Goal: Task Accomplishment & Management: Manage account settings

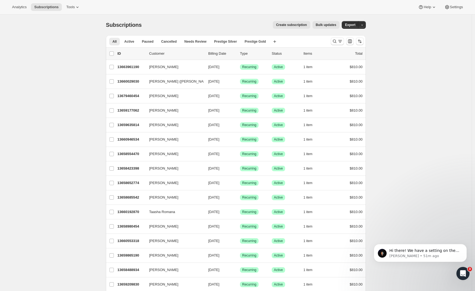
click at [338, 41] on icon "Search and filter results" at bounding box center [334, 41] width 5 height 5
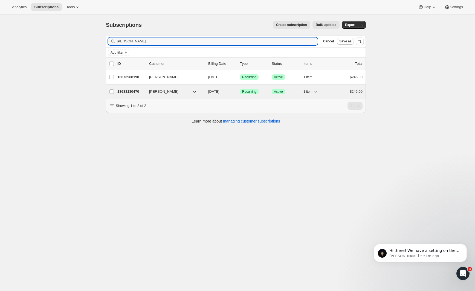
type input "knaggs"
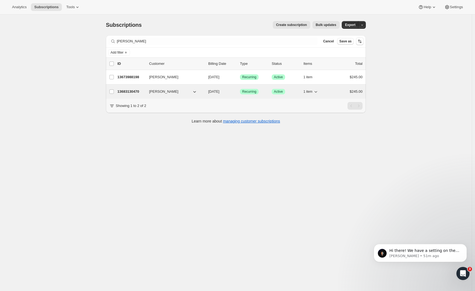
click at [134, 92] on p "13683130470" at bounding box center [130, 91] width 27 height 5
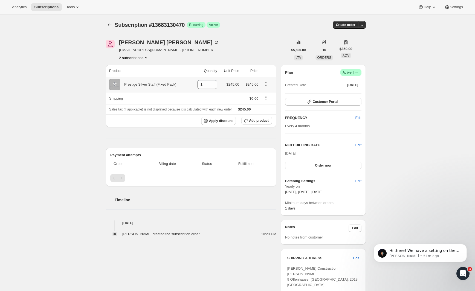
click at [268, 85] on icon "Product actions" at bounding box center [265, 83] width 5 height 5
click at [269, 36] on div "Jennifer Knaggs jenroper20@gmail.com · +6421904296 2 subscriptions $5,600.00 LT…" at bounding box center [234, 224] width 264 height 387
click at [117, 84] on icon at bounding box center [114, 84] width 5 height 5
click at [82, 63] on div "Subscription #13683130470. This page is ready Subscription #13683130470 Success…" at bounding box center [236, 224] width 472 height 419
drag, startPoint x: 160, startPoint y: 85, endPoint x: 180, endPoint y: 86, distance: 19.2
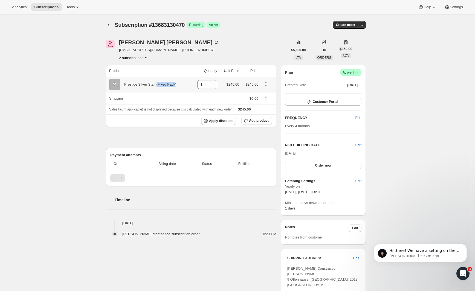
click at [177, 86] on div "Prestige Silver Staff (Fixed Pack)" at bounding box center [148, 84] width 56 height 5
click at [178, 115] on th "Apply discount Add product" at bounding box center [191, 120] width 171 height 13
drag, startPoint x: 179, startPoint y: 85, endPoint x: 161, endPoint y: 85, distance: 17.5
click at [161, 85] on div "Prestige Silver Staff (Fixed Pack)" at bounding box center [148, 84] width 56 height 5
click at [268, 83] on icon "Product actions" at bounding box center [265, 83] width 5 height 5
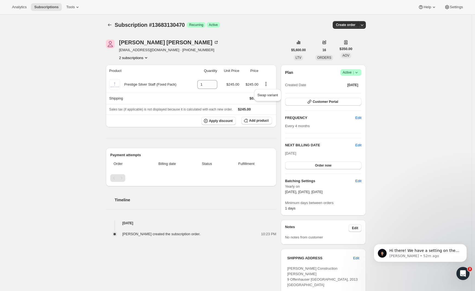
click at [262, 47] on div "Jennifer Knaggs jenroper20@gmail.com · +6421904296 2 subscriptions" at bounding box center [197, 50] width 182 height 21
click at [177, 87] on div "Prestige Silver Staff (Fixed Pack)" at bounding box center [148, 84] width 56 height 5
drag, startPoint x: 182, startPoint y: 85, endPoint x: 125, endPoint y: 86, distance: 56.9
click at [125, 86] on div "Prestige Silver Staff (Fixed Pack)" at bounding box center [149, 84] width 80 height 11
click at [71, 100] on div "Subscription #13683130470. This page is ready Subscription #13683130470 Success…" at bounding box center [236, 224] width 472 height 419
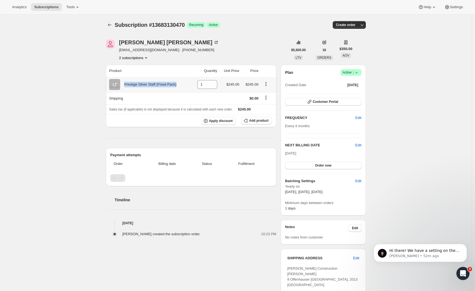
drag, startPoint x: 165, startPoint y: 86, endPoint x: 107, endPoint y: 87, distance: 57.8
click at [114, 88] on div "Prestige Silver Staff (Fixed Pack)" at bounding box center [149, 84] width 80 height 11
click at [82, 87] on div "Subscription #13683130470. This page is ready Subscription #13683130470 Success…" at bounding box center [236, 224] width 472 height 419
drag, startPoint x: 177, startPoint y: 85, endPoint x: 125, endPoint y: 85, distance: 52.3
click at [125, 85] on div "Prestige Silver Staff (Fixed Pack)" at bounding box center [149, 84] width 80 height 11
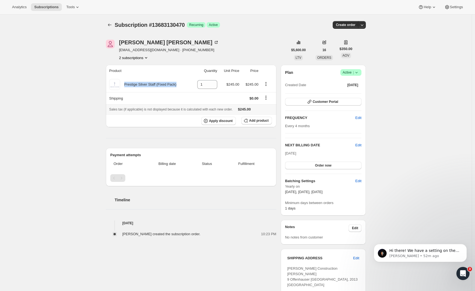
copy div "Prestige Silver Staff (Fixed Pack)"
click at [66, 111] on div "Subscription #13683130470. This page is ready Subscription #13683130470 Success…" at bounding box center [236, 224] width 472 height 419
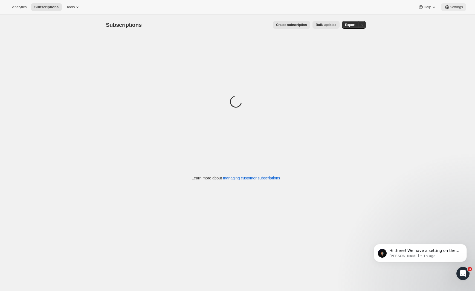
click at [452, 6] on span "Settings" at bounding box center [456, 7] width 13 height 4
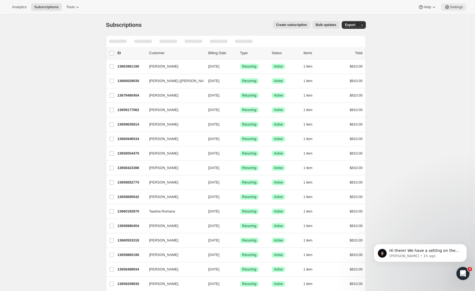
click at [455, 9] on button "Settings" at bounding box center [453, 7] width 25 height 8
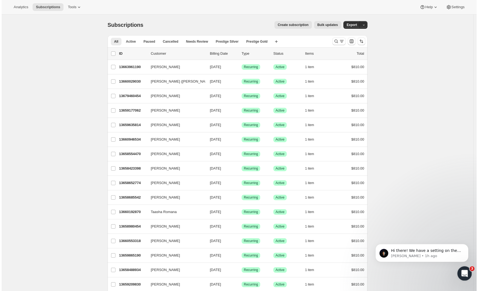
drag, startPoint x: 465, startPoint y: 273, endPoint x: 870, endPoint y: 531, distance: 479.3
click at [465, 273] on icon "Open Intercom Messenger" at bounding box center [464, 273] width 9 height 9
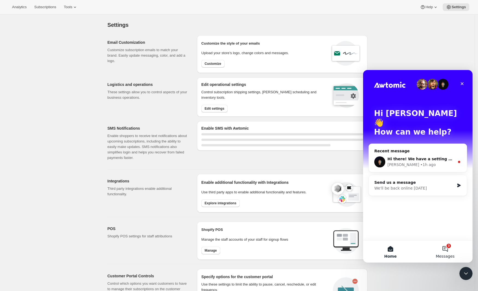
drag, startPoint x: 715, startPoint y: 326, endPoint x: 448, endPoint y: 248, distance: 278.1
click at [448, 248] on button "3 Messages" at bounding box center [445, 252] width 55 height 22
click at [449, 252] on main "Hi Brad 👋 How can we help? Recent message Hi there! We have a setting on the "l…" at bounding box center [417, 166] width 109 height 193
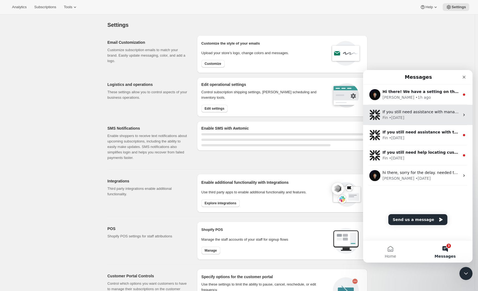
click at [405, 120] on div "Fin • 2d ago" at bounding box center [421, 118] width 77 height 6
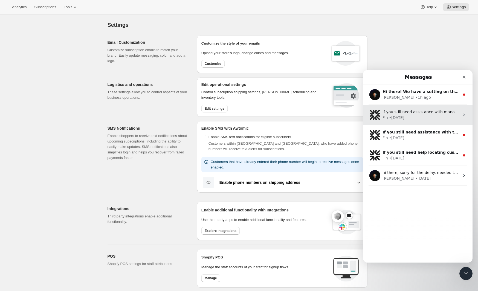
click at [411, 117] on div "Fin • 2d ago" at bounding box center [421, 118] width 77 height 6
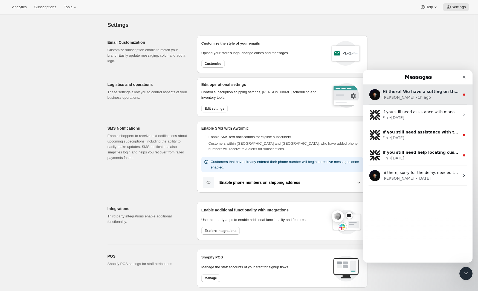
click at [427, 94] on div "Hi there! We have a setting on the "logistics and operations" settings called "…" at bounding box center [421, 92] width 77 height 6
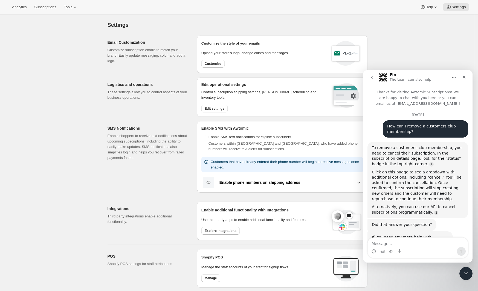
click at [465, 78] on icon "Close" at bounding box center [464, 77] width 3 height 3
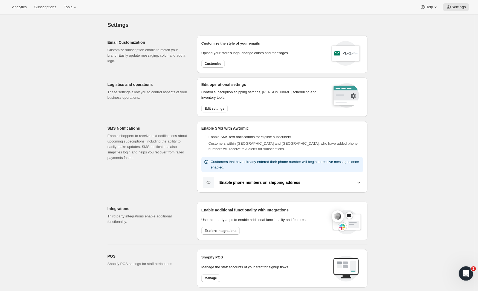
drag, startPoint x: 469, startPoint y: 273, endPoint x: 916, endPoint y: 539, distance: 520.0
click at [469, 273] on div "Open Intercom Messenger" at bounding box center [465, 273] width 18 height 18
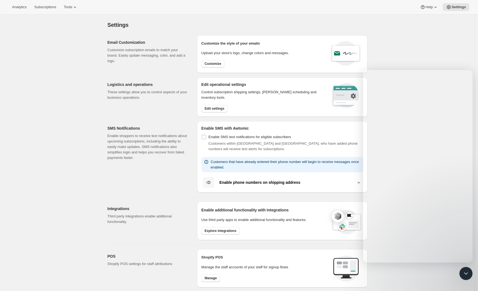
click at [305, 18] on div "Settings. This page is ready Settings" at bounding box center [238, 25] width 260 height 21
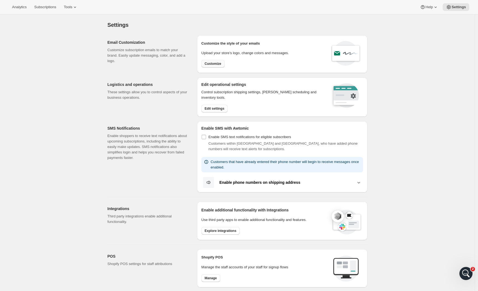
click at [211, 64] on span "Customize" at bounding box center [213, 64] width 17 height 4
click at [210, 62] on span "Customize" at bounding box center [213, 64] width 17 height 4
click at [92, 70] on div "Settings. This page is ready Settings Email Customization Customize subscriptio…" at bounding box center [237, 239] width 475 height 448
click at [206, 64] on span "Customize" at bounding box center [213, 64] width 17 height 4
click at [210, 64] on span "Customize" at bounding box center [213, 64] width 17 height 4
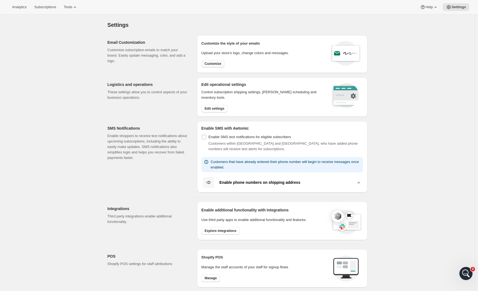
click at [210, 64] on span "Customize" at bounding box center [213, 64] width 17 height 4
click at [143, 58] on p "Customize subscription emails to match your brand. Easily update messaging, col…" at bounding box center [148, 55] width 81 height 16
click at [221, 65] on span "Customize" at bounding box center [213, 64] width 17 height 4
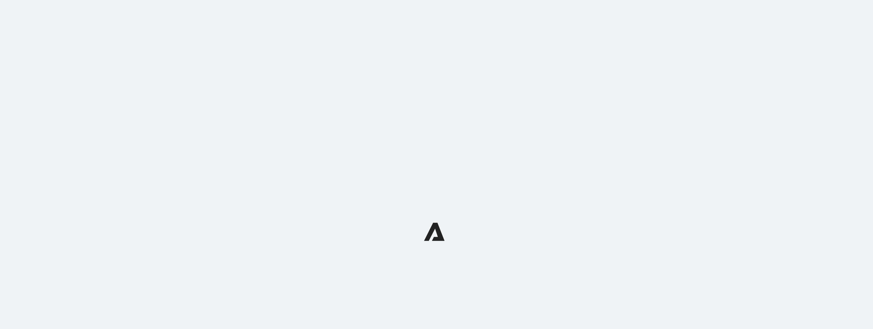
select select "subscriptionMessage"
select select "5"
select select "15"
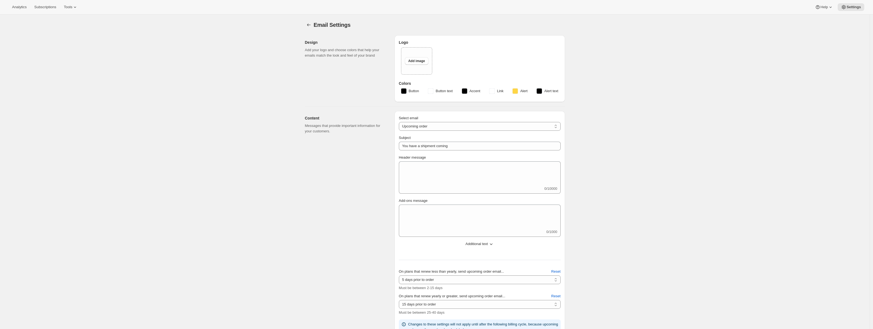
type input "2 Week Reminder: Prestige Wine Club Shipment"
type textarea "Lo ips dolo sita consec adi elitse doeius tempori ut Labor’e Dol, ma’al enimadm…"
select select "14"
type input "Craggy Range"
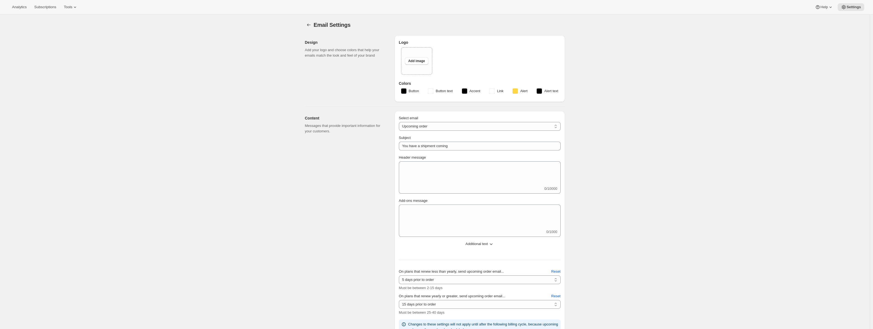
checkbox input "false"
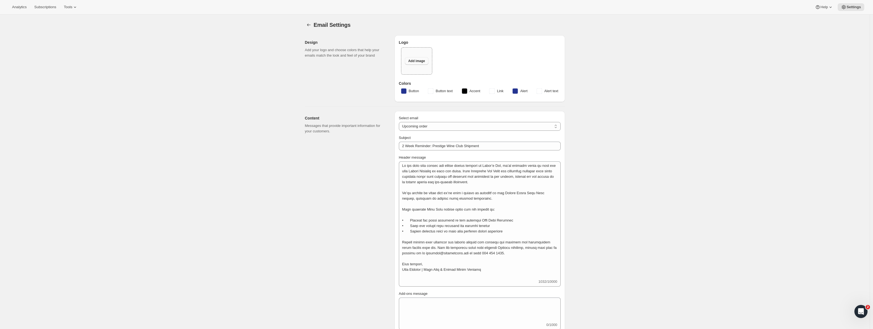
click at [421, 60] on span "Add image" at bounding box center [416, 61] width 17 height 4
click at [415, 63] on span "Add image" at bounding box center [416, 61] width 17 height 4
type input "C:\fakepath\CR MASTER_FULL COLOUR.jpg"
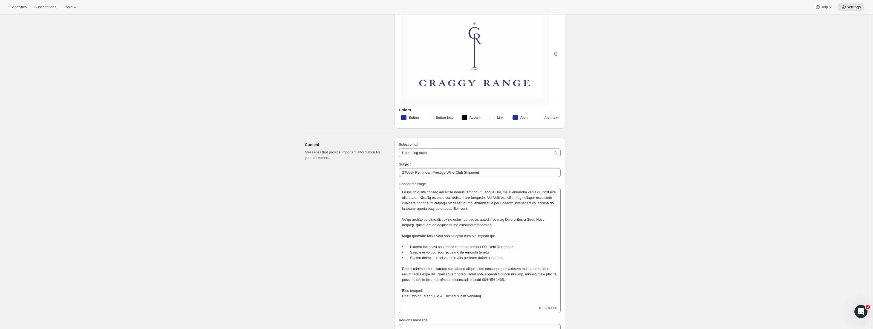
scroll to position [77, 0]
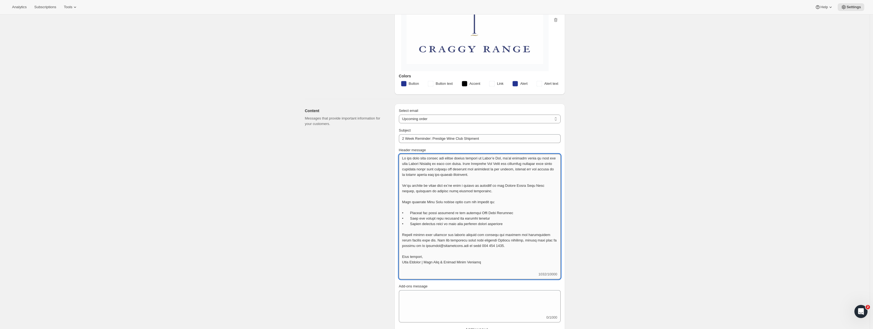
click at [480, 172] on textarea "Header message" at bounding box center [480, 213] width 162 height 118
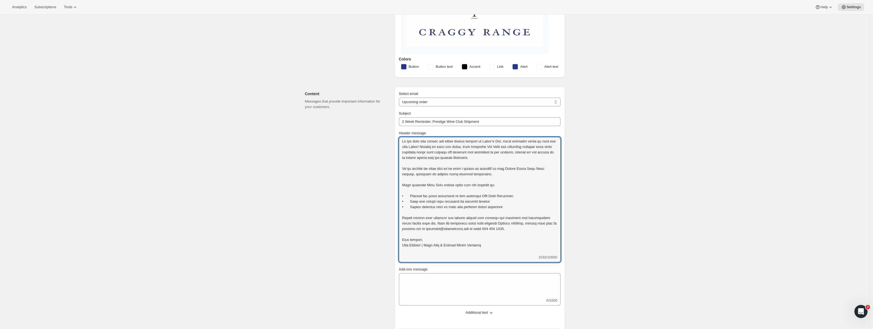
scroll to position [107, 0]
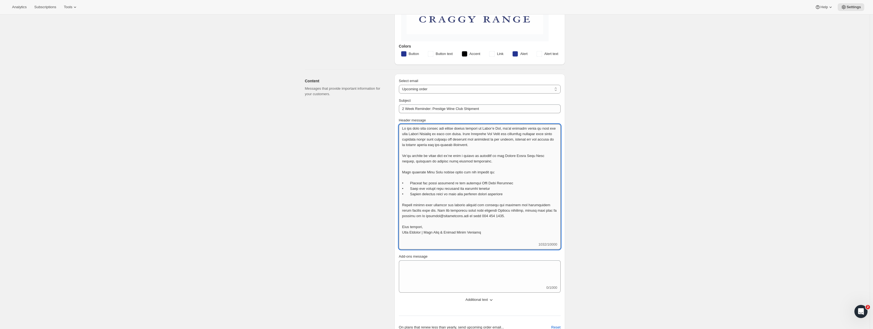
drag, startPoint x: 421, startPoint y: 182, endPoint x: 523, endPoint y: 185, distance: 102.7
click at [523, 185] on textarea "Header message" at bounding box center [480, 183] width 162 height 118
drag, startPoint x: 412, startPoint y: 184, endPoint x: 527, endPoint y: 185, distance: 115.0
click at [527, 185] on textarea "Header message" at bounding box center [480, 183] width 162 height 118
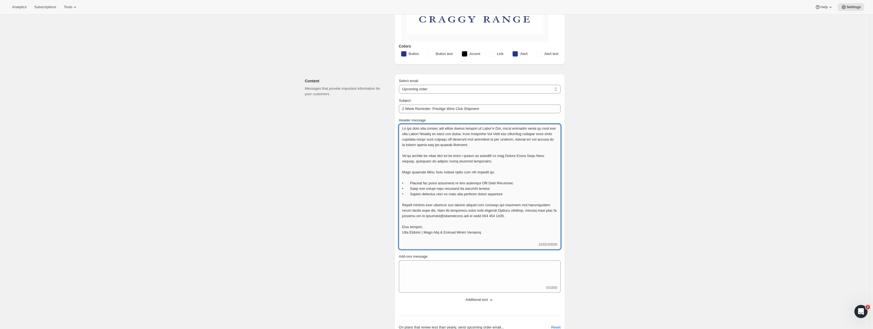
click at [492, 192] on textarea "Header message" at bounding box center [480, 183] width 162 height 118
drag, startPoint x: 499, startPoint y: 182, endPoint x: 409, endPoint y: 182, distance: 89.8
click at [409, 182] on textarea "Header message" at bounding box center [480, 183] width 162 height 118
click at [482, 200] on textarea "Header message" at bounding box center [480, 183] width 162 height 118
drag, startPoint x: 520, startPoint y: 194, endPoint x: 404, endPoint y: 195, distance: 115.8
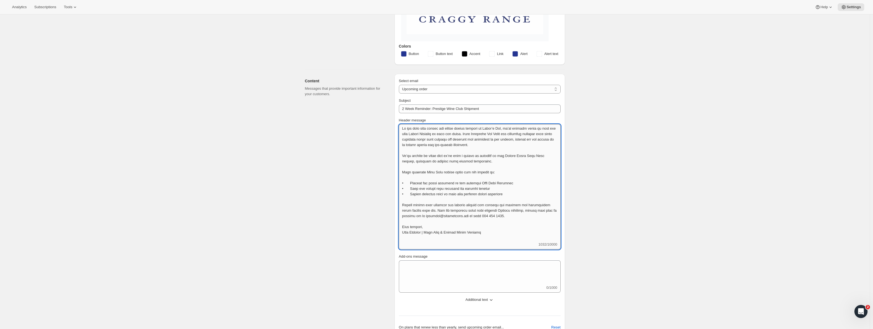
click at [404, 195] on textarea "Header message" at bounding box center [480, 183] width 162 height 118
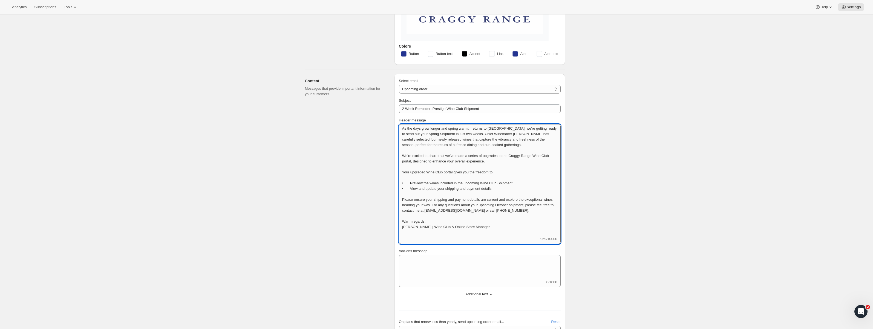
click at [520, 182] on textarea "As the days grow longer and spring warmth returns to Hawke’s Bay, we’re getting…" at bounding box center [480, 180] width 162 height 112
drag, startPoint x: 467, startPoint y: 184, endPoint x: 426, endPoint y: 185, distance: 41.3
click at [426, 185] on textarea "As the days grow longer and spring warmth returns to Hawke’s Bay, we’re getting…" at bounding box center [480, 180] width 162 height 112
click at [484, 187] on textarea "As the days grow longer and spring warmth returns to Hawke’s Bay, we’re getting…" at bounding box center [480, 180] width 162 height 112
drag, startPoint x: 411, startPoint y: 182, endPoint x: 519, endPoint y: 186, distance: 108.5
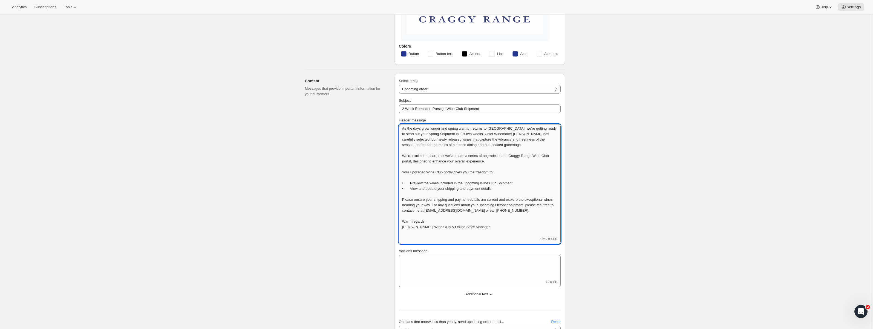
click at [519, 186] on textarea "As the days grow longer and spring warmth returns to Hawke’s Bay, we’re getting…" at bounding box center [480, 180] width 162 height 112
click at [489, 186] on textarea "As the days grow longer and spring warmth returns to Hawke’s Bay, we’re getting…" at bounding box center [480, 180] width 162 height 112
drag, startPoint x: 523, startPoint y: 184, endPoint x: 408, endPoint y: 183, distance: 115.0
click at [408, 183] on textarea "As the days grow longer and spring warmth returns to Hawke’s Bay, we’re getting…" at bounding box center [480, 180] width 162 height 112
click at [417, 183] on textarea "As the days grow longer and spring warmth returns to Hawke’s Bay, we’re getting…" at bounding box center [480, 180] width 162 height 112
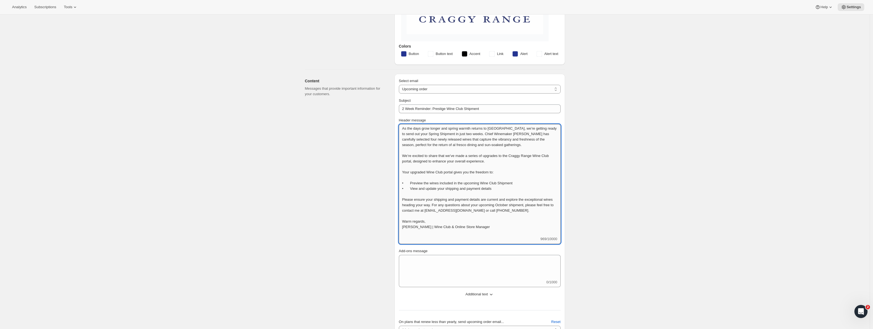
drag, startPoint x: 521, startPoint y: 183, endPoint x: 413, endPoint y: 186, distance: 107.6
click at [413, 186] on textarea "As the days grow longer and spring warmth returns to Hawke’s Bay, we’re getting…" at bounding box center [480, 180] width 162 height 112
click at [472, 186] on textarea "As the days grow longer and spring warmth returns to Hawke’s Bay, we’re getting…" at bounding box center [480, 180] width 162 height 112
drag, startPoint x: 505, startPoint y: 173, endPoint x: 404, endPoint y: 174, distance: 100.5
click at [404, 174] on textarea "As the days grow longer and spring warmth returns to Hawke’s Bay, we’re getting…" at bounding box center [480, 180] width 162 height 112
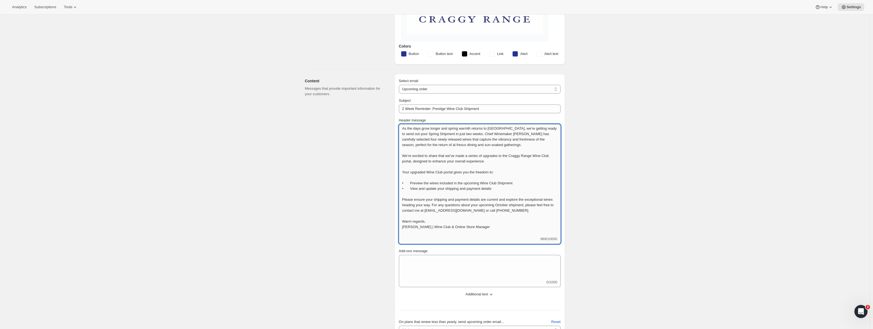
click at [434, 176] on textarea "As the days grow longer and spring warmth returns to Hawke’s Bay, we’re getting…" at bounding box center [480, 180] width 162 height 112
drag, startPoint x: 411, startPoint y: 174, endPoint x: 403, endPoint y: 174, distance: 7.4
click at [403, 174] on textarea "As the days grow longer and spring warmth returns to Hawke’s Bay, we’re getting…" at bounding box center [480, 180] width 162 height 112
drag, startPoint x: 503, startPoint y: 170, endPoint x: 454, endPoint y: 174, distance: 49.1
click at [454, 174] on textarea "As the days grow longer and spring warmth returns to Hawke’s Bay, we’re getting…" at bounding box center [480, 180] width 162 height 112
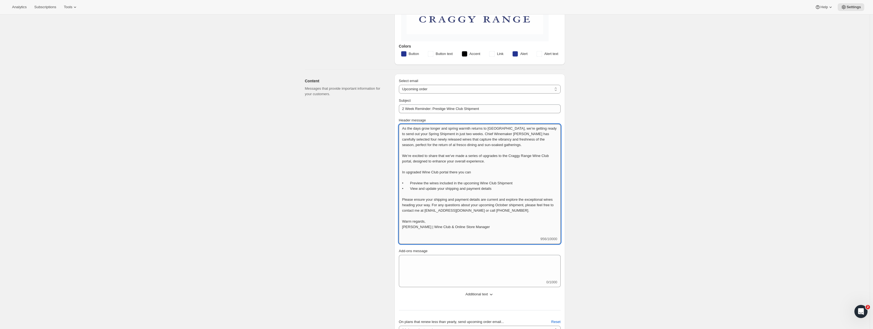
drag, startPoint x: 411, startPoint y: 190, endPoint x: 500, endPoint y: 187, distance: 88.5
click at [500, 187] on textarea "As the days grow longer and spring warmth returns to Hawke’s Bay, we’re getting…" at bounding box center [480, 180] width 162 height 112
click at [495, 174] on textarea "As the days grow longer and spring warmth returns to Hawke’s Bay, we’re getting…" at bounding box center [480, 180] width 162 height 112
paste textarea "View and update your shipping and payment details"
click at [478, 172] on textarea "As the days grow longer and spring warmth returns to Hawke’s Bay, we’re getting…" at bounding box center [480, 183] width 162 height 118
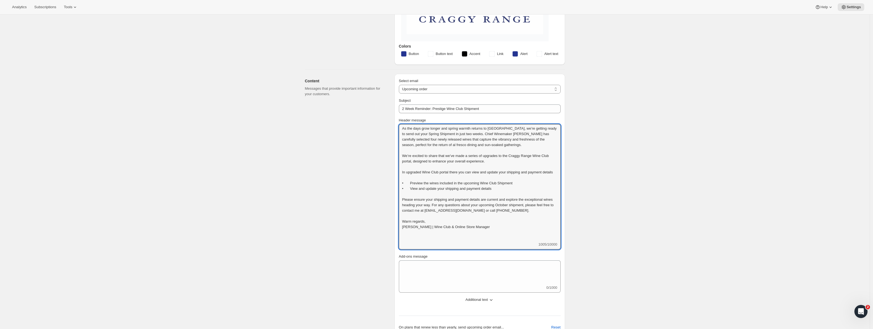
drag, startPoint x: 508, startPoint y: 193, endPoint x: 394, endPoint y: 187, distance: 113.7
click at [394, 187] on div "Content Messages that provide important information for your customers. Select …" at bounding box center [433, 233] width 264 height 326
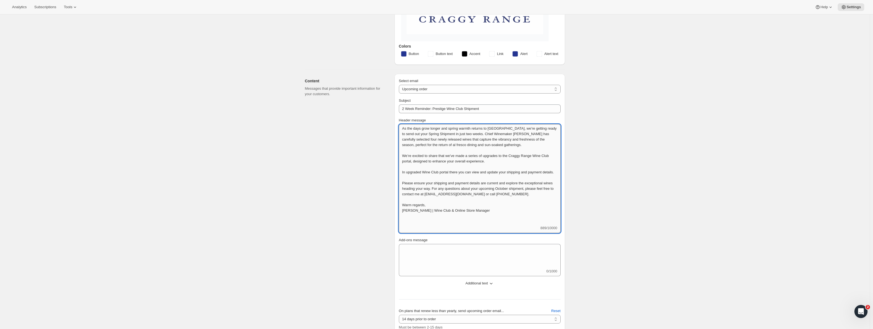
drag, startPoint x: 487, startPoint y: 217, endPoint x: 401, endPoint y: 217, distance: 85.4
click at [401, 217] on textarea "As the days grow longer and spring warmth returns to Hawke’s Bay, we’re getting…" at bounding box center [480, 174] width 162 height 101
click at [385, 219] on div "Content Messages that provide important information for your customers." at bounding box center [347, 226] width 85 height 305
drag, startPoint x: 403, startPoint y: 173, endPoint x: 403, endPoint y: 155, distance: 18.1
click at [403, 155] on textarea "As the days grow longer and spring warmth returns to Hawke’s Bay, we’re getting…" at bounding box center [480, 174] width 162 height 101
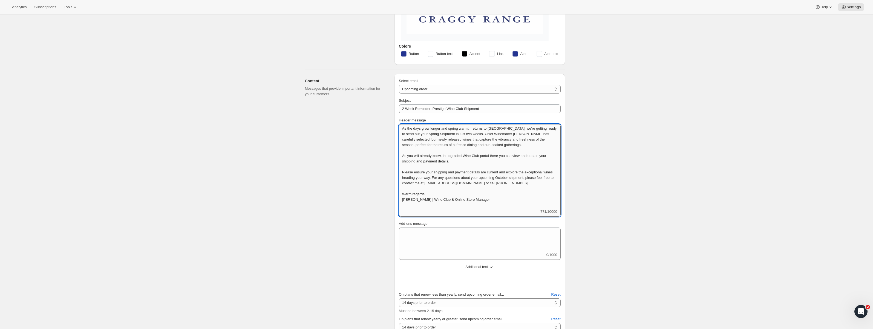
drag, startPoint x: 450, startPoint y: 155, endPoint x: 446, endPoint y: 155, distance: 3.8
click at [446, 155] on textarea "As the days grow longer and spring warmth returns to Hawke’s Bay, we’re getting…" at bounding box center [480, 166] width 162 height 85
click at [479, 155] on textarea "As the days grow longer and spring warmth returns to Hawke’s Bay, we’re getting…" at bounding box center [480, 166] width 162 height 85
click at [515, 157] on textarea "As the days grow longer and spring warmth returns to Hawke’s Bay, we’re getting…" at bounding box center [480, 166] width 162 height 85
click at [520, 156] on textarea "As the days grow longer and spring warmth returns to Hawke’s Bay, we’re getting…" at bounding box center [480, 166] width 162 height 85
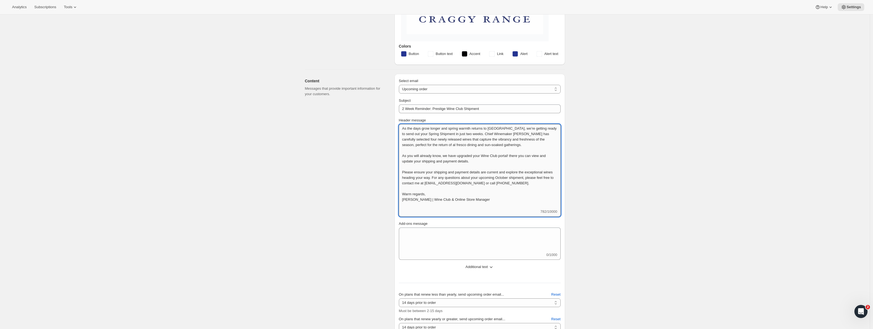
click at [520, 156] on textarea "As the days grow longer and spring warmth returns to Hawke’s Bay, we’re getting…" at bounding box center [480, 166] width 162 height 85
drag, startPoint x: 488, startPoint y: 162, endPoint x: 397, endPoint y: 154, distance: 91.7
click at [397, 154] on div "Select email New subscription Upcoming order Failed payment Delayed subscriptio…" at bounding box center [479, 218] width 171 height 289
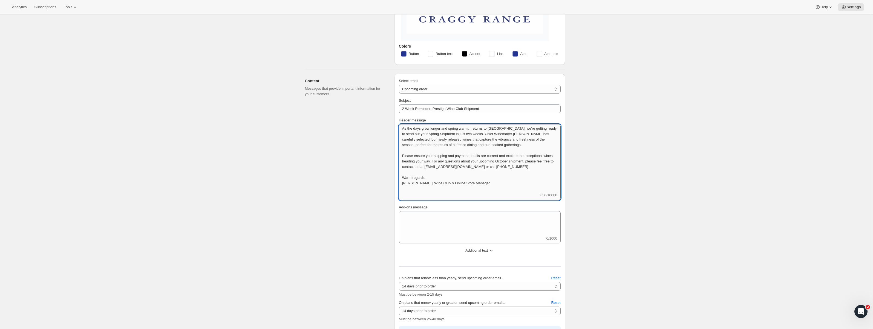
click at [446, 162] on textarea "As the days grow longer and spring warmth returns to Hawke’s Bay, we’re getting…" at bounding box center [480, 158] width 162 height 68
click at [445, 162] on textarea "As the days grow longer and spring warmth returns to Hawke’s Bay, we’re getting…" at bounding box center [480, 158] width 162 height 68
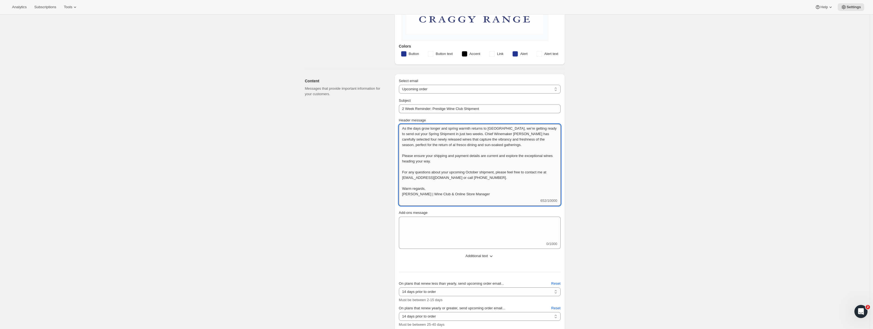
click at [450, 161] on textarea "As the days grow longer and spring warmth returns to Hawke’s Bay, we’re getting…" at bounding box center [480, 161] width 162 height 74
click at [518, 156] on textarea "As the days grow longer and spring warmth returns to Hawke’s Bay, we’re getting…" at bounding box center [480, 161] width 162 height 74
click at [486, 161] on textarea "As the days grow longer and spring warmth returns to Hawke’s Bay, we’re getting…" at bounding box center [480, 161] width 162 height 74
click at [465, 161] on textarea "As the days grow longer and spring warmth returns to Hawke’s Bay, we’re getting…" at bounding box center [480, 161] width 162 height 74
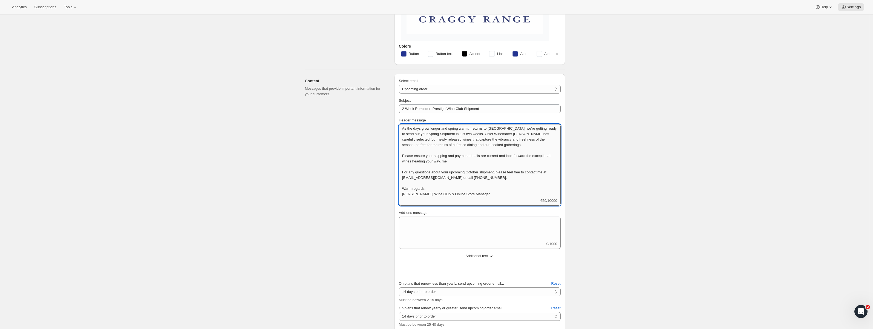
drag, startPoint x: 475, startPoint y: 161, endPoint x: 466, endPoint y: 161, distance: 9.1
click at [466, 161] on textarea "As the days grow longer and spring warmth returns to Hawke’s Bay, we’re getting…" at bounding box center [480, 161] width 162 height 74
click at [474, 161] on textarea "As the days grow longer and spring warmth returns to Hawke’s Bay, we’re getting…" at bounding box center [480, 161] width 162 height 74
drag, startPoint x: 467, startPoint y: 161, endPoint x: 498, endPoint y: 160, distance: 31.5
click at [498, 160] on textarea "As the days grow longer and spring warmth returns to Hawke’s Bay, we’re getting…" at bounding box center [480, 161] width 162 height 74
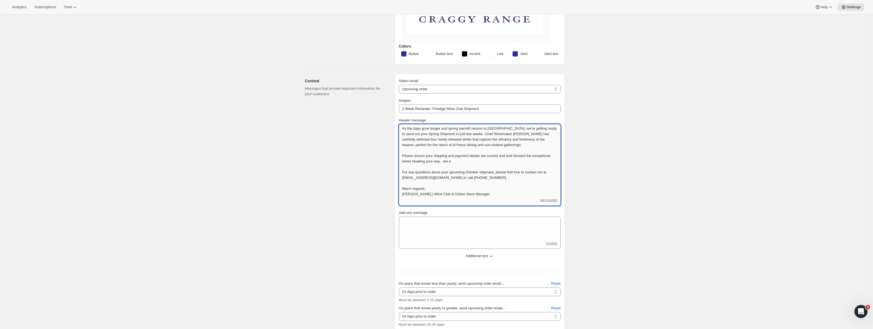
drag, startPoint x: 466, startPoint y: 162, endPoint x: 477, endPoint y: 163, distance: 11.0
click at [477, 163] on textarea "As the days grow longer and spring warmth returns to Hawke’s Bay, we’re getting…" at bounding box center [480, 161] width 162 height 74
click at [550, 172] on textarea "As the days grow longer and spring warmth returns to Hawke’s Bay, we’re getting…" at bounding box center [480, 161] width 162 height 74
click at [461, 178] on textarea "As the days grow longer and spring warmth returns to Hawke’s Bay, we’re getting…" at bounding box center [480, 161] width 162 height 74
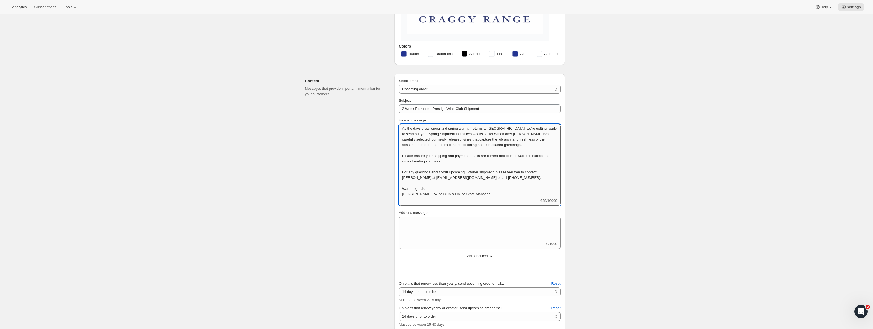
click at [468, 179] on textarea "As the days grow longer and spring warmth returns to Hawke’s Bay, we’re getting…" at bounding box center [480, 161] width 162 height 74
drag, startPoint x: 489, startPoint y: 195, endPoint x: 403, endPoint y: 196, distance: 86.2
click at [403, 196] on textarea "As the days grow longer and spring warmth returns to Hawke’s Bay, we’re getting…" at bounding box center [480, 161] width 162 height 74
click at [404, 194] on textarea "As the days grow longer and spring warmth returns to Hawke’s Bay, we’re getting…" at bounding box center [480, 161] width 162 height 74
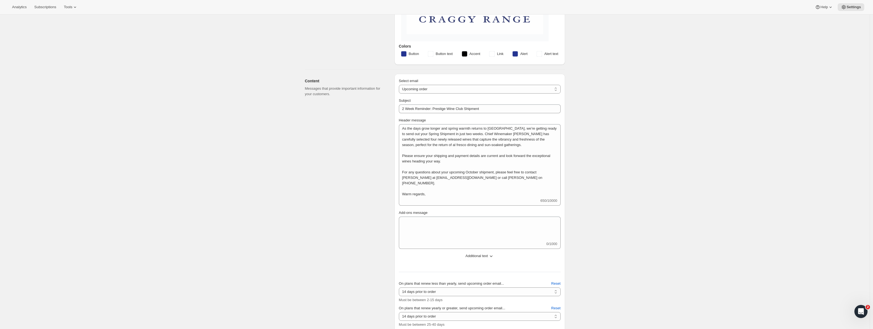
click at [416, 203] on div "As the days grow longer and spring warmth returns to Hawke’s Bay, we’re getting…" at bounding box center [480, 165] width 162 height 82
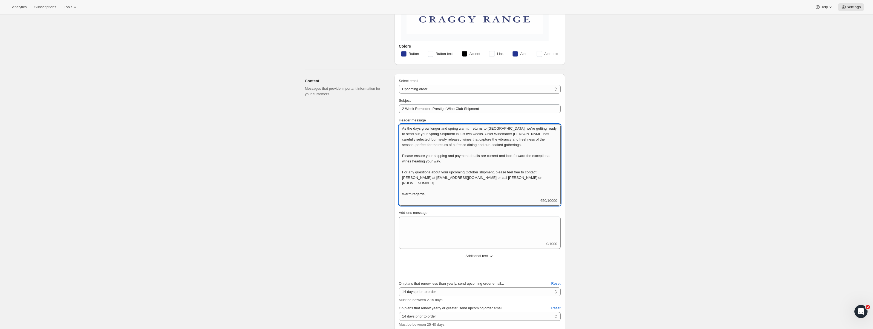
click at [464, 197] on textarea "As the days grow longer and spring warmth returns to Hawke’s Bay, we’re getting…" at bounding box center [480, 161] width 162 height 74
drag, startPoint x: 456, startPoint y: 194, endPoint x: 400, endPoint y: 195, distance: 55.6
click at [399, 195] on div "Select email New subscription Upcoming order Failed payment Delayed subscriptio…" at bounding box center [479, 215] width 171 height 283
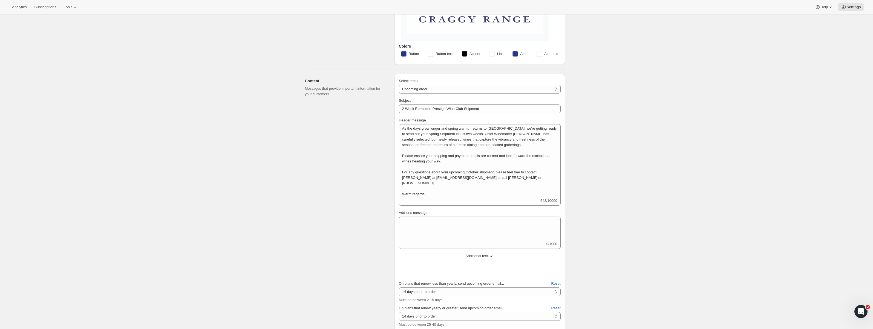
click at [356, 195] on div "Content Messages that provide important information for your customers." at bounding box center [347, 213] width 85 height 278
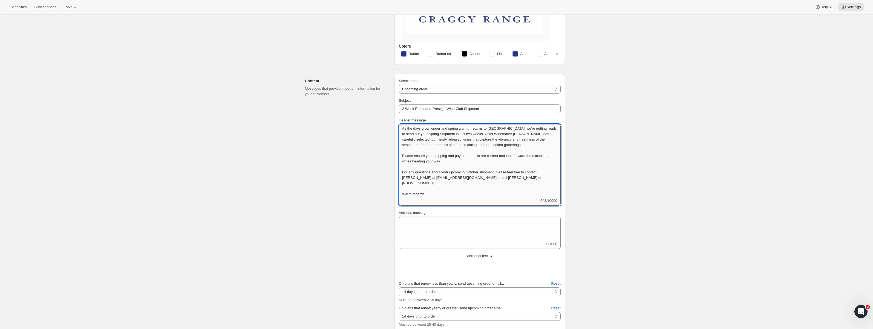
click at [475, 161] on textarea "As the days grow longer and spring warmth returns to Hawke’s Bay, we’re getting…" at bounding box center [480, 161] width 162 height 74
drag, startPoint x: 506, startPoint y: 161, endPoint x: 487, endPoint y: 162, distance: 19.2
click at [487, 162] on textarea "As the days grow longer and spring warmth returns to Hawke’s Bay, we’re getting…" at bounding box center [480, 161] width 162 height 74
drag, startPoint x: 549, startPoint y: 176, endPoint x: 457, endPoint y: 181, distance: 92.1
click at [457, 181] on textarea "As the days grow longer and spring warmth returns to Hawke’s Bay, we’re getting…" at bounding box center [480, 163] width 162 height 79
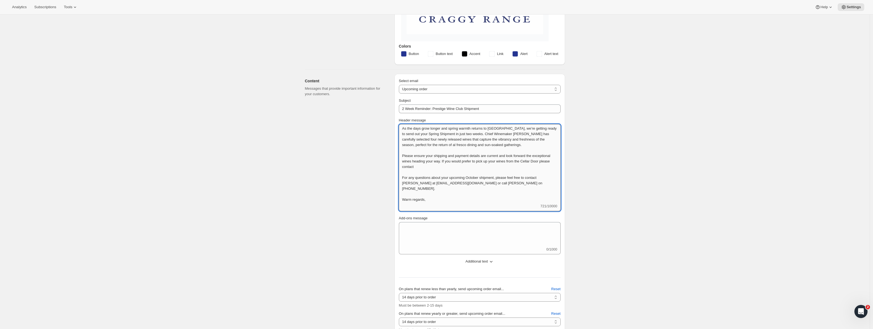
click at [452, 164] on textarea "As the days grow longer and spring warmth returns to Hawke’s Bay, we’re getting…" at bounding box center [480, 163] width 162 height 79
paste textarea "Ella at wineshop@craggyrange.com"
click at [529, 162] on textarea "As the days grow longer and spring warmth returns to Hawke’s Bay, we’re getting…" at bounding box center [480, 163] width 162 height 79
click at [415, 178] on textarea "As the days grow longer and spring warmth returns to Hawke’s Bay, we’re getting…" at bounding box center [480, 163] width 162 height 79
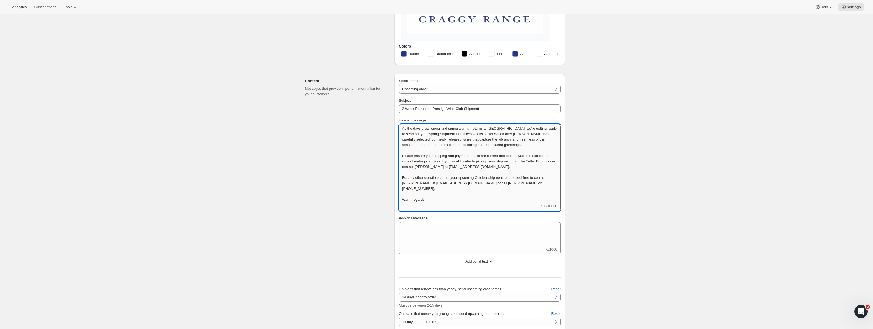
drag, startPoint x: 442, startPoint y: 201, endPoint x: 400, endPoint y: 199, distance: 41.4
click at [400, 199] on textarea "As the days grow longer and spring warmth returns to Hawke’s Bay, we’re getting…" at bounding box center [480, 163] width 162 height 79
drag, startPoint x: 449, startPoint y: 199, endPoint x: 376, endPoint y: 124, distance: 104.5
click at [376, 124] on div "Content Messages that provide important information for your customers. Select …" at bounding box center [433, 213] width 264 height 287
click at [438, 177] on textarea "As the days grow longer and spring warmth returns to Hawke’s Bay, we’re getting…" at bounding box center [480, 163] width 162 height 79
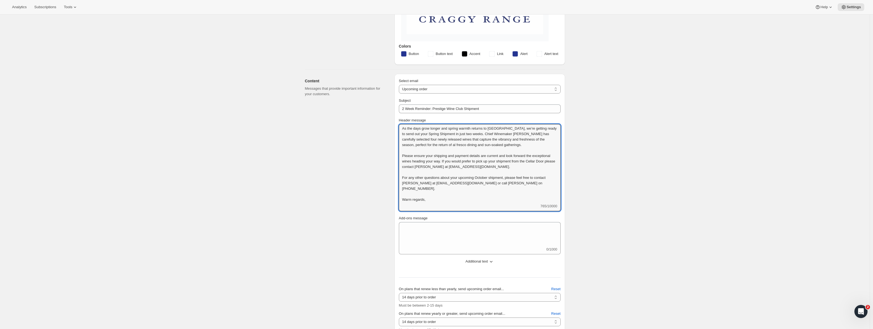
drag, startPoint x: 539, startPoint y: 183, endPoint x: 399, endPoint y: 154, distance: 143.4
click at [399, 154] on div "Select email New subscription Upcoming order Failed payment Delayed subscriptio…" at bounding box center [479, 215] width 171 height 283
paste textarea "up to date so you don’t miss out on these exceptional wines. If you would prefe…"
click at [496, 168] on textarea "As the days grow longer and spring warmth returns to Hawke’s Bay, we’re getting…" at bounding box center [480, 163] width 162 height 79
click at [411, 191] on textarea "As the days grow longer and spring warmth returns to Hawke’s Bay, we’re getting…" at bounding box center [480, 166] width 162 height 85
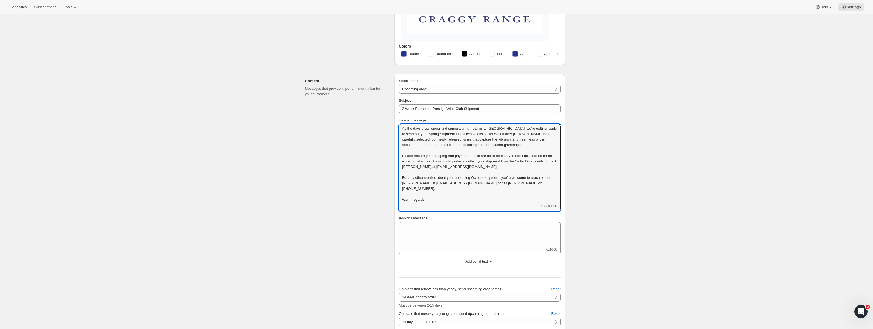
click at [425, 155] on textarea "As the days grow longer and spring warmth returns to Hawke’s Bay, we’re getting…" at bounding box center [480, 163] width 162 height 79
type textarea "As the days grow longer and spring warmth returns to [GEOGRAPHIC_DATA], we’re g…"
click at [371, 167] on div "Content Messages that provide important information for your customers." at bounding box center [347, 215] width 85 height 283
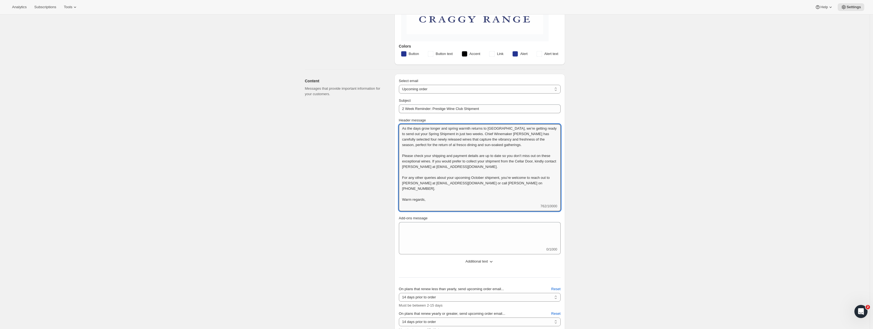
drag, startPoint x: 451, startPoint y: 200, endPoint x: 390, endPoint y: 126, distance: 96.2
click at [390, 126] on div "Content Messages that provide important information for your customers. Select …" at bounding box center [433, 213] width 264 height 287
click at [321, 199] on div "Content Messages that provide important information for your customers." at bounding box center [347, 215] width 85 height 283
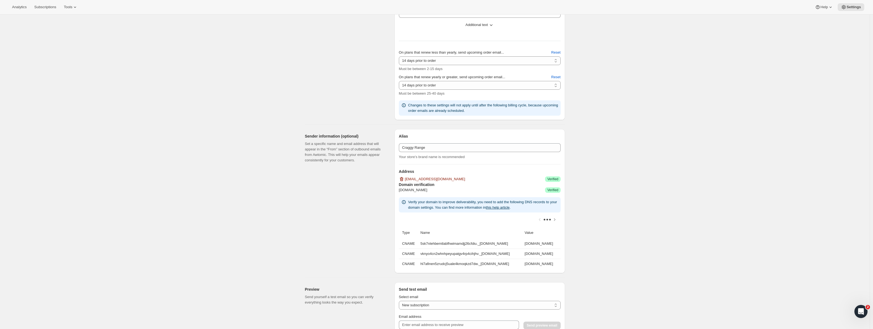
scroll to position [157, 0]
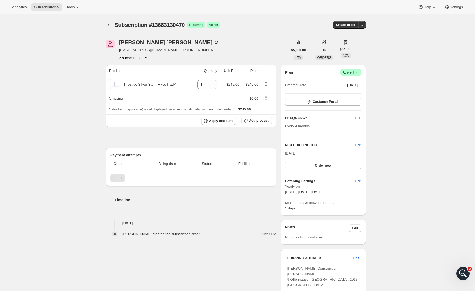
click at [110, 24] on icon "Subscriptions" at bounding box center [109, 24] width 5 height 5
drag, startPoint x: 460, startPoint y: 115, endPoint x: 110, endPoint y: 25, distance: 361.3
click at [110, 24] on icon "Subscriptions" at bounding box center [109, 24] width 5 height 5
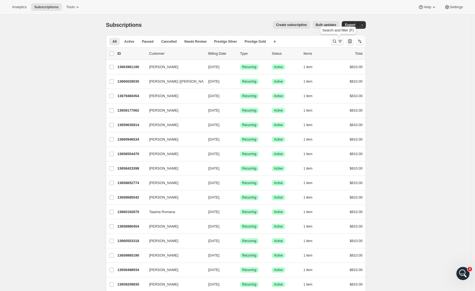
click at [337, 43] on icon "Search and filter results" at bounding box center [334, 41] width 5 height 5
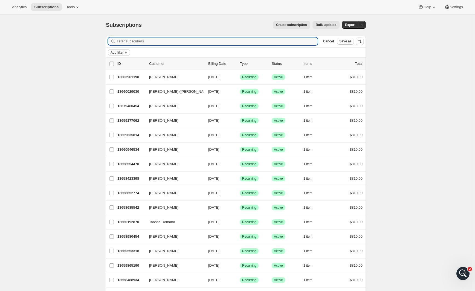
click at [123, 54] on span "Add filter" at bounding box center [117, 52] width 13 height 4
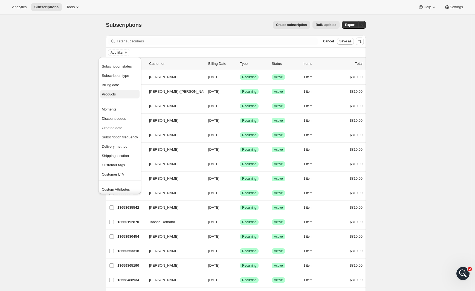
click at [118, 94] on span "Products" at bounding box center [120, 94] width 36 height 5
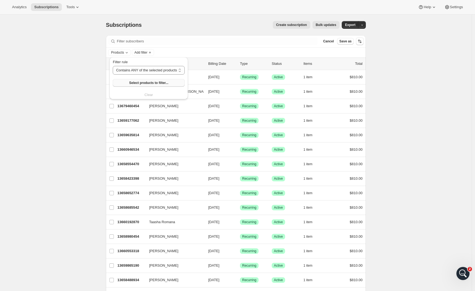
click at [148, 83] on span "Select products to filter..." at bounding box center [148, 83] width 39 height 4
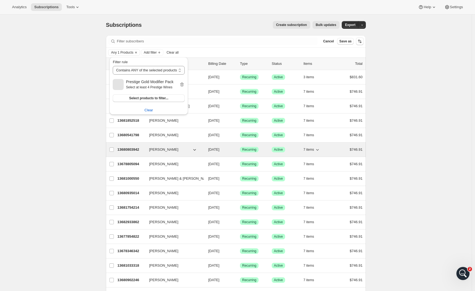
click at [165, 148] on span "Darrell Back" at bounding box center [163, 149] width 29 height 5
click at [132, 148] on p "13680803942" at bounding box center [130, 149] width 27 height 5
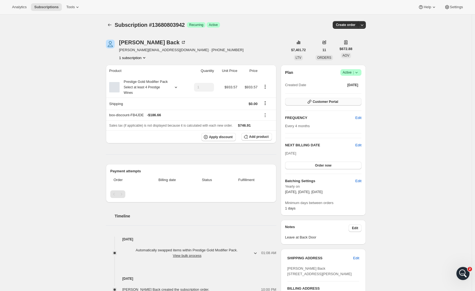
click at [345, 103] on button "Customer Portal" at bounding box center [323, 102] width 76 height 8
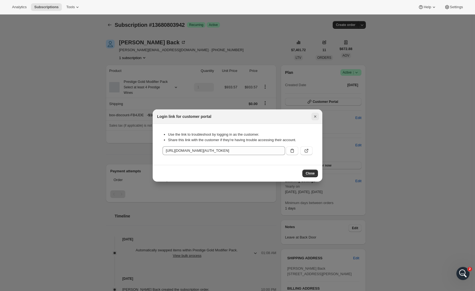
click at [313, 117] on icon "Close" at bounding box center [315, 116] width 5 height 5
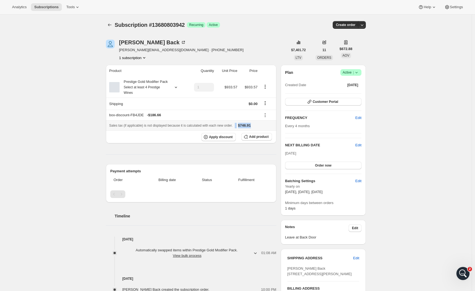
drag, startPoint x: 265, startPoint y: 131, endPoint x: 198, endPoint y: 143, distance: 67.6
click at [244, 128] on div "Sales tax (if applicable) is not displayed because it is calculated with each n…" at bounding box center [191, 125] width 164 height 5
click at [163, 143] on th "Apply discount Add product" at bounding box center [191, 137] width 171 height 13
click at [268, 90] on icon "Product actions" at bounding box center [265, 86] width 5 height 5
click at [250, 56] on div "Darrell Back darrell@steelformers.co.nz · +64274425992 1 subscription" at bounding box center [197, 50] width 182 height 21
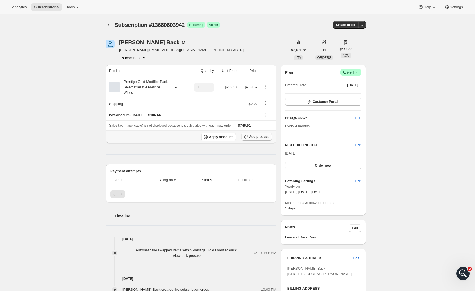
click at [260, 139] on span "Add product" at bounding box center [258, 137] width 19 height 4
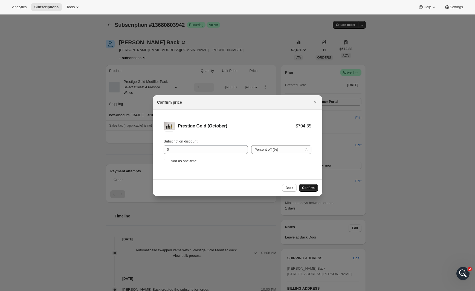
click at [310, 188] on span "Confirm" at bounding box center [308, 188] width 13 height 4
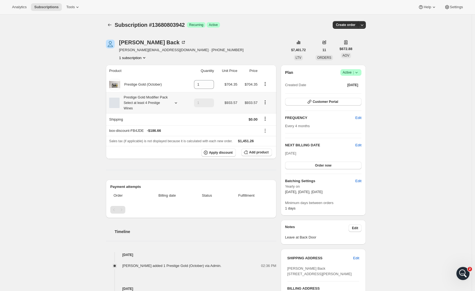
click at [266, 105] on icon "Product actions" at bounding box center [265, 102] width 5 height 5
click at [264, 127] on span "Remove" at bounding box center [266, 126] width 13 height 4
type input "0"
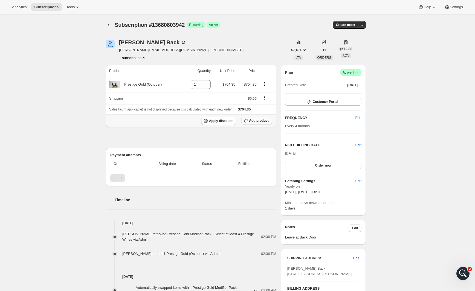
click at [264, 120] on span "Add product" at bounding box center [258, 121] width 19 height 4
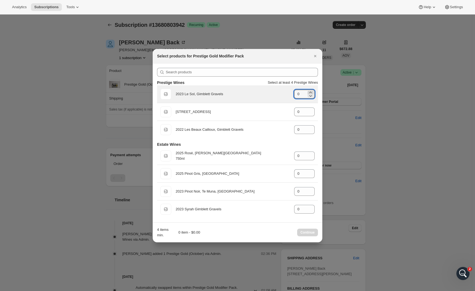
click at [312, 90] on icon ":r1e4:" at bounding box center [310, 92] width 5 height 5
type input "1"
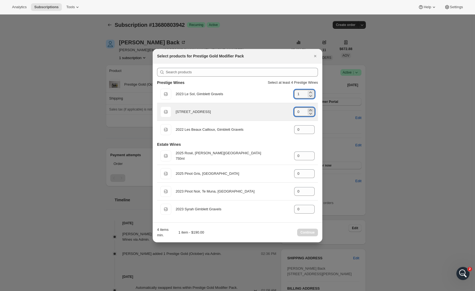
click at [311, 110] on icon ":r1e4:" at bounding box center [310, 109] width 2 height 1
type input "2"
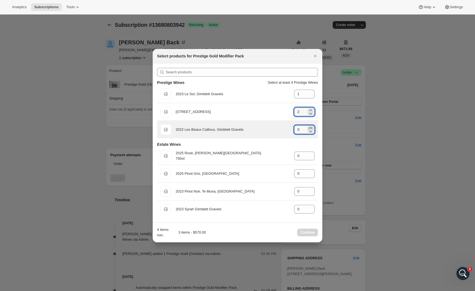
click at [312, 128] on icon ":r1e4:" at bounding box center [310, 127] width 5 height 5
type input "1"
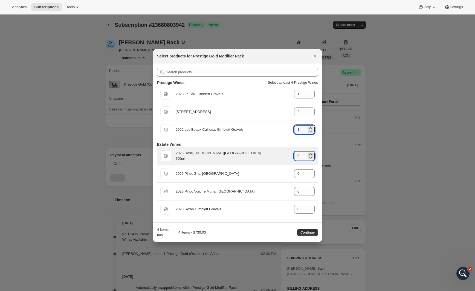
click at [310, 154] on icon ":r1e4:" at bounding box center [310, 154] width 2 height 1
click at [310, 151] on div "750ml 2025 Rosé, Hawke's Bay 750ml gid://shopify/ProductVariant/43003173437542 1" at bounding box center [237, 156] width 154 height 11
click at [311, 154] on icon ":r1e4:" at bounding box center [310, 154] width 2 height 1
type input "2"
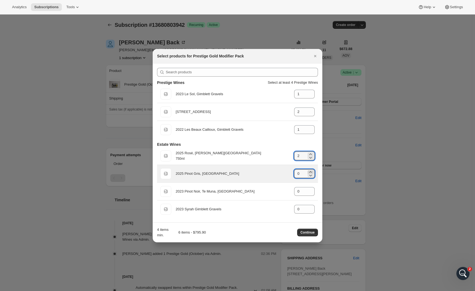
click at [310, 170] on icon ":r1e4:" at bounding box center [310, 171] width 5 height 5
drag, startPoint x: 310, startPoint y: 170, endPoint x: 312, endPoint y: 176, distance: 5.9
click at [311, 170] on icon ":r1e4:" at bounding box center [310, 171] width 5 height 5
type input "2"
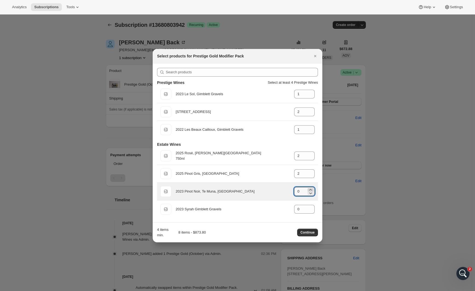
click at [310, 189] on icon ":r1e4:" at bounding box center [310, 189] width 5 height 5
type input "2"
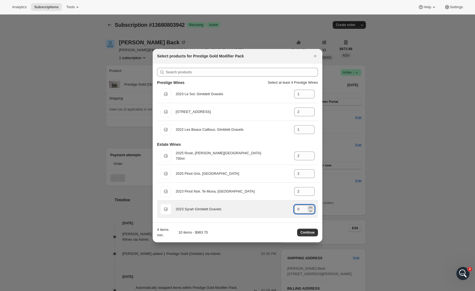
click at [311, 207] on icon ":r1e4:" at bounding box center [310, 207] width 2 height 1
type input "2"
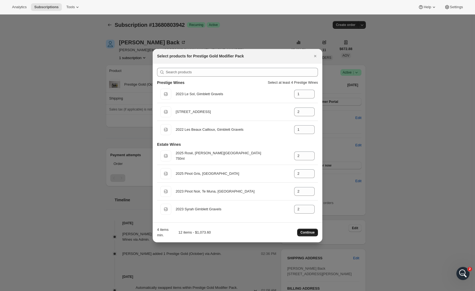
click at [306, 234] on span "Continue" at bounding box center [308, 232] width 14 height 4
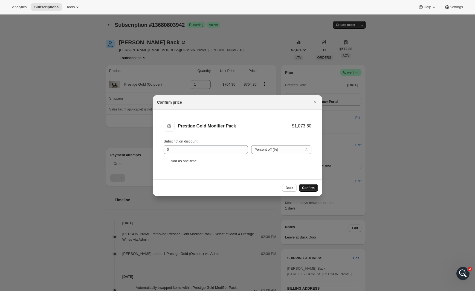
click at [307, 189] on span "Confirm" at bounding box center [308, 188] width 13 height 4
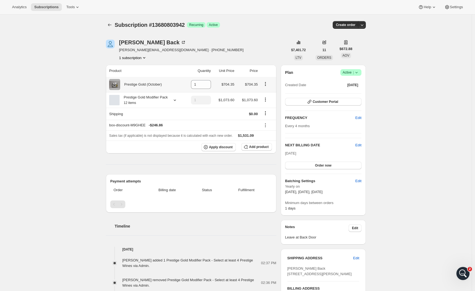
click at [266, 84] on icon "Product actions" at bounding box center [265, 83] width 5 height 5
click at [277, 42] on div "Darrell Back darrell@steelformers.co.nz · +64274425992 1 subscription" at bounding box center [197, 50] width 182 height 21
click at [268, 83] on icon "Product actions" at bounding box center [265, 83] width 5 height 5
click at [258, 54] on div "Darrell Back darrell@steelformers.co.nz · +64274425992 1 subscription" at bounding box center [197, 50] width 182 height 21
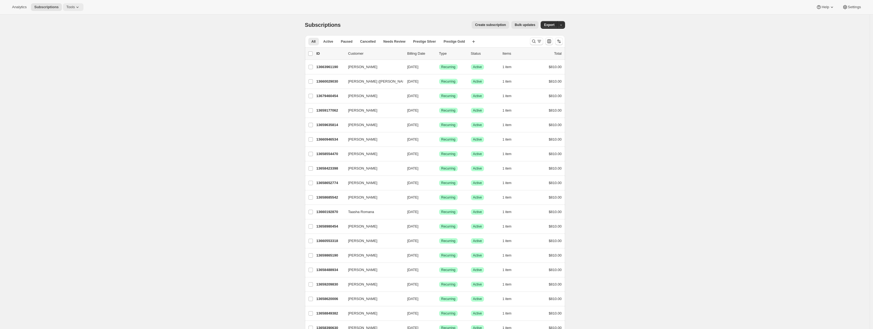
click at [66, 7] on span "Tools" at bounding box center [70, 7] width 8 height 4
click at [52, 10] on button "Subscriptions" at bounding box center [46, 7] width 31 height 8
click at [40, 8] on span "Subscriptions" at bounding box center [46, 7] width 24 height 4
click at [65, 4] on button "Tools" at bounding box center [73, 7] width 21 height 8
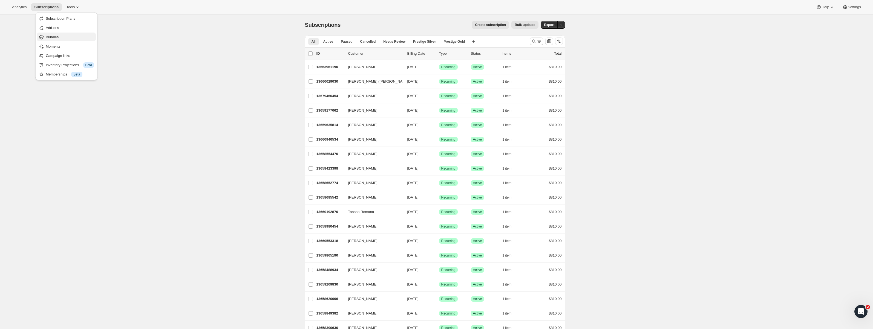
click at [62, 39] on span "Bundles" at bounding box center [70, 36] width 48 height 5
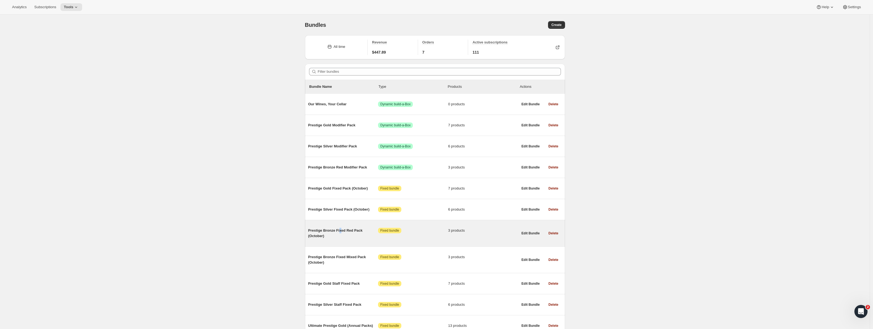
click at [342, 233] on span "Prestige Bronze Fixed Red Pack (October)" at bounding box center [343, 233] width 70 height 11
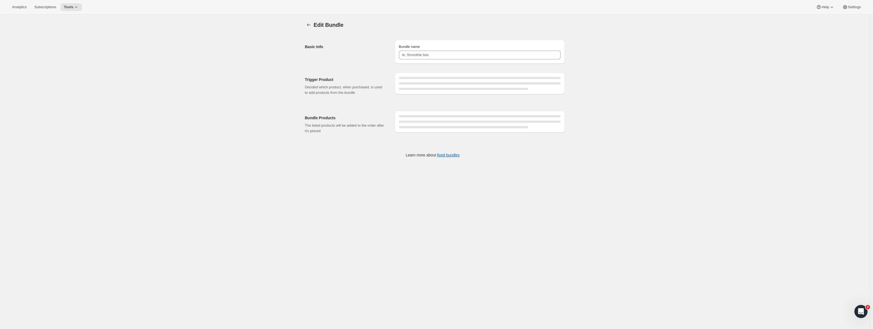
type input "Prestige Bronze Fixed Red Pack (October)"
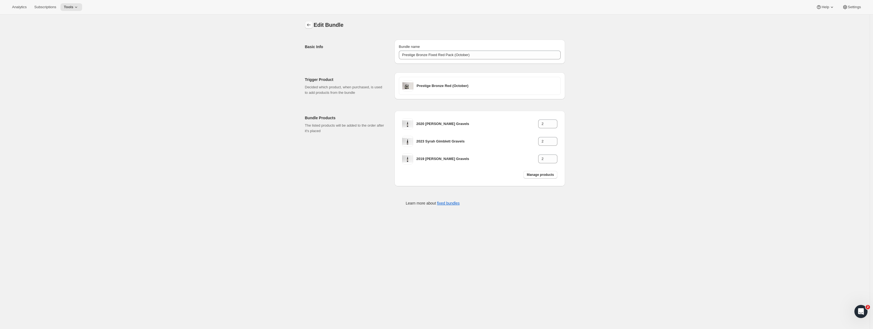
click at [312, 27] on icon "Bundles" at bounding box center [308, 24] width 5 height 5
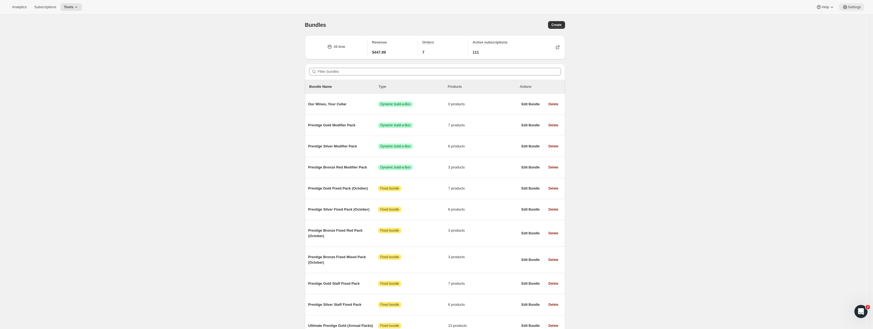
click at [861, 4] on button "Settings" at bounding box center [851, 7] width 25 height 8
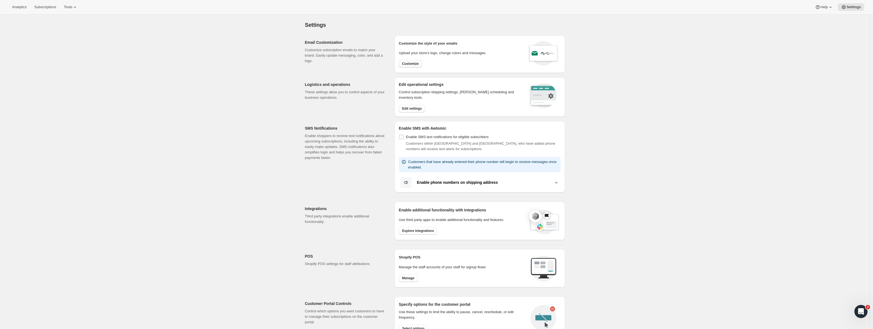
click at [412, 65] on span "Customize" at bounding box center [410, 64] width 17 height 4
select select "subscriptionMessage"
select select "5"
select select "15"
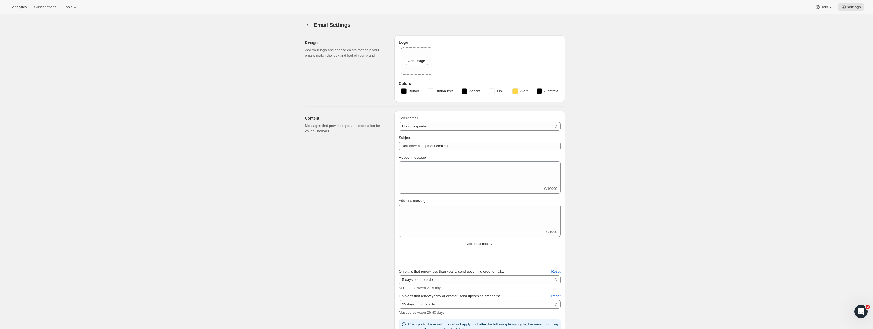
type input "2 Week Reminder: Prestige Wine Club Shipment"
type textarea "As the days grow longer and spring warmth returns to [GEOGRAPHIC_DATA], we’re g…"
select select "14"
type input "Craggy Range"
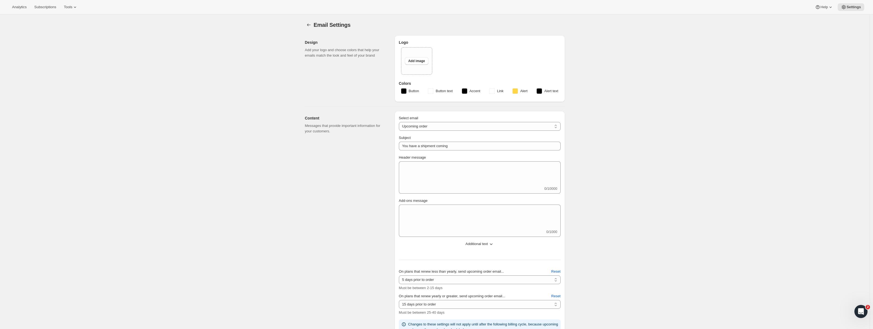
checkbox input "false"
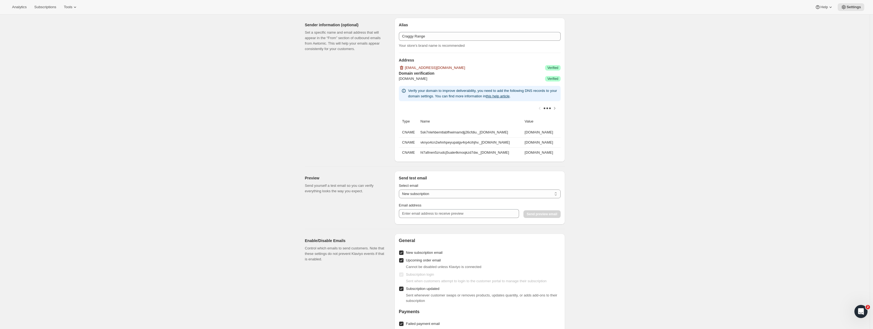
scroll to position [612, 0]
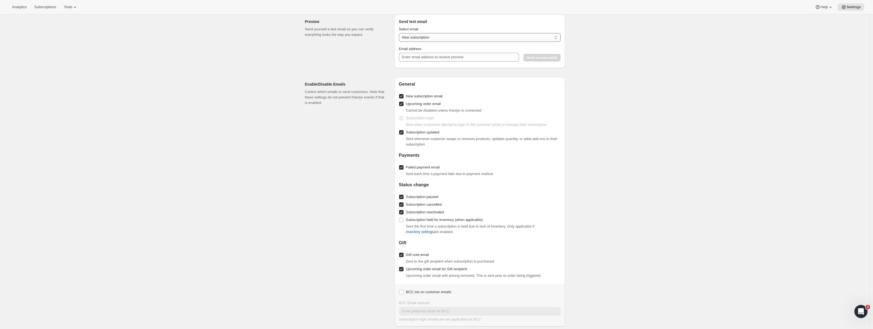
select select "upcoming-subscription"
type input "w"
type input "[PERSON_NAME][EMAIL_ADDRESS][PERSON_NAME][DOMAIN_NAME]"
click at [540, 60] on span "Send preview email" at bounding box center [542, 58] width 30 height 4
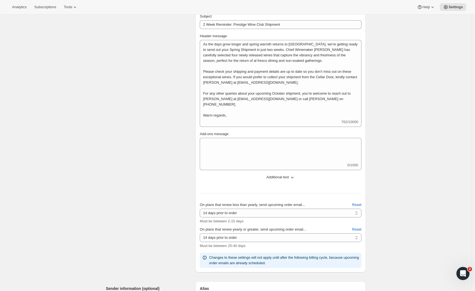
scroll to position [242, 0]
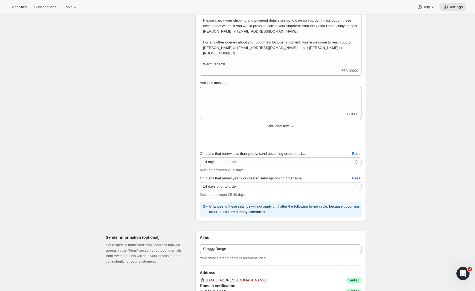
click at [288, 127] on span "Additional text" at bounding box center [278, 125] width 22 height 5
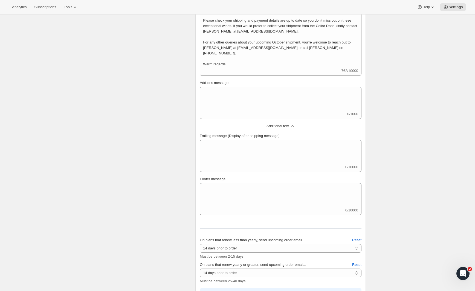
click at [287, 126] on span "Additional text" at bounding box center [278, 125] width 22 height 5
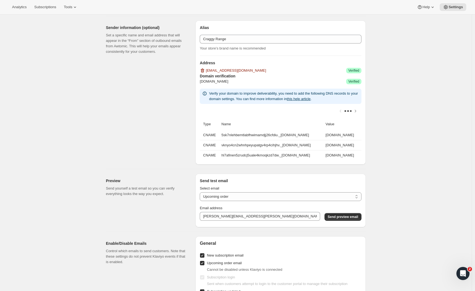
scroll to position [441, 0]
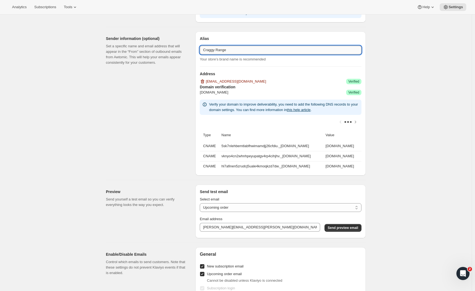
click at [245, 49] on input "Craggy Range" at bounding box center [281, 50] width 162 height 9
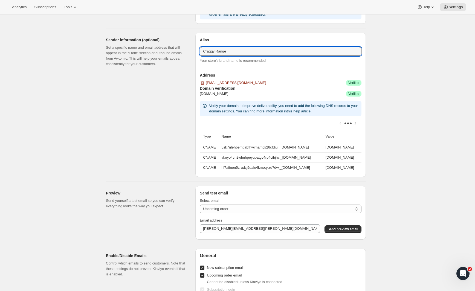
scroll to position [303, 0]
